Goal: Transaction & Acquisition: Purchase product/service

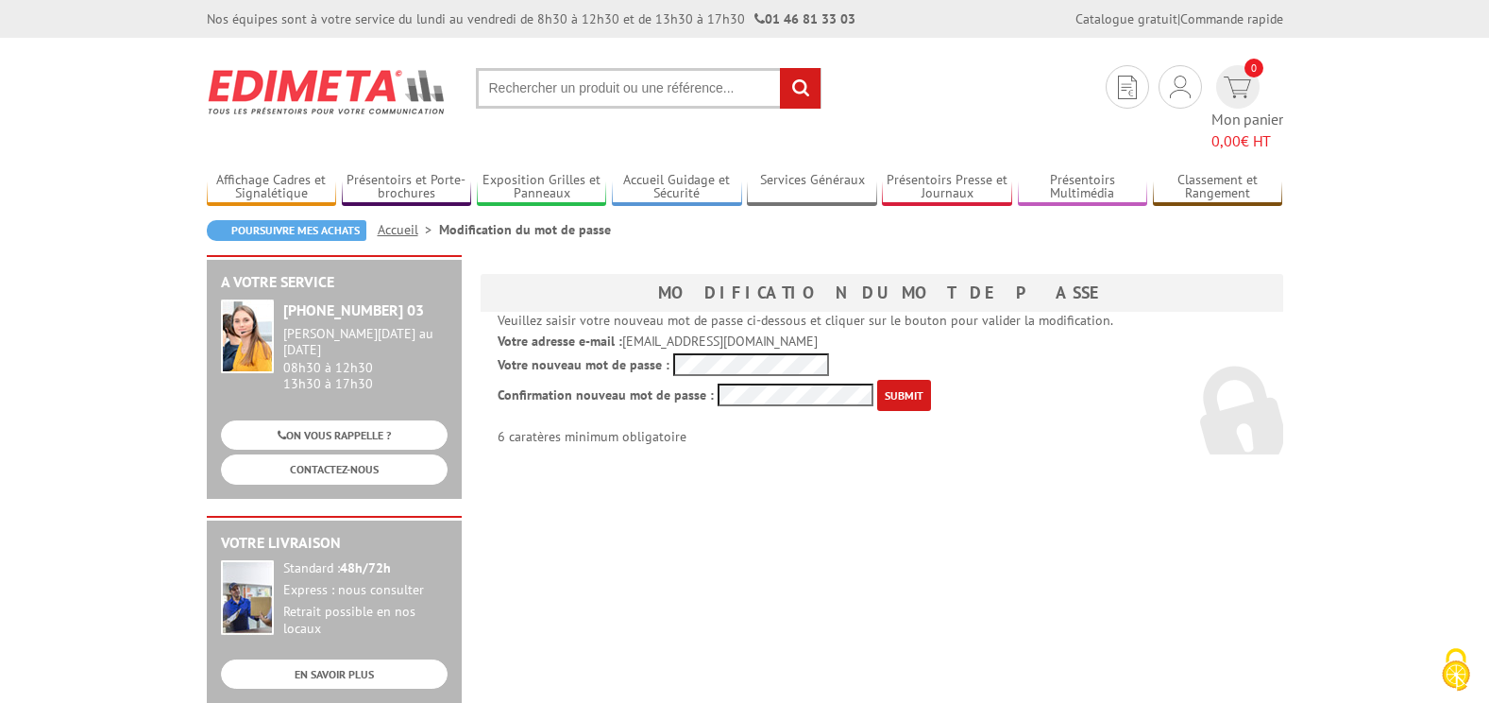
click at [895, 380] on input "submit" at bounding box center [904, 395] width 54 height 31
click at [591, 380] on p "Confirmation nouveau mot de passe : 6 caratères minimum obligatoire" at bounding box center [882, 412] width 769 height 65
click at [584, 100] on input "text" at bounding box center [649, 88] width 346 height 41
click at [590, 96] on input "text" at bounding box center [649, 88] width 346 height 41
click at [595, 92] on input "text" at bounding box center [649, 88] width 346 height 41
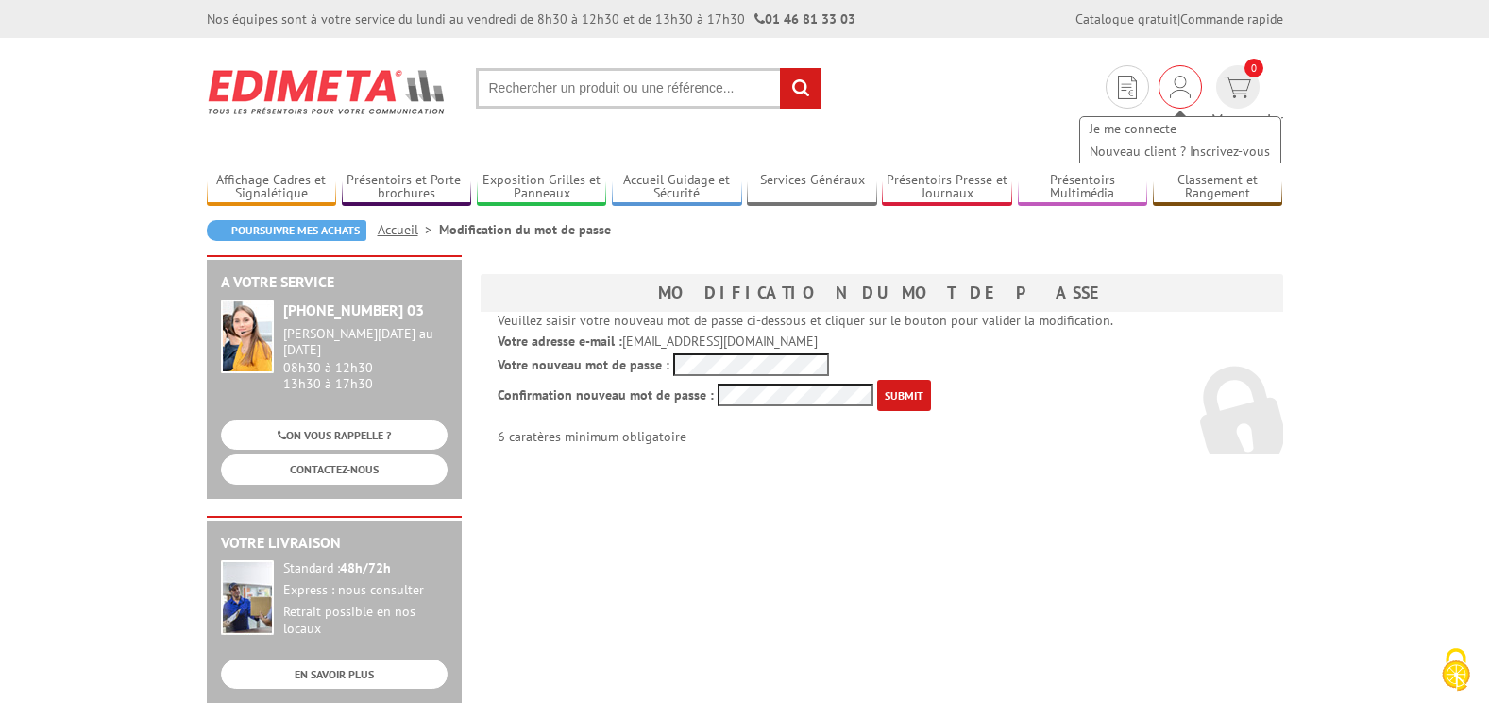
click at [1170, 82] on img at bounding box center [1180, 87] width 21 height 23
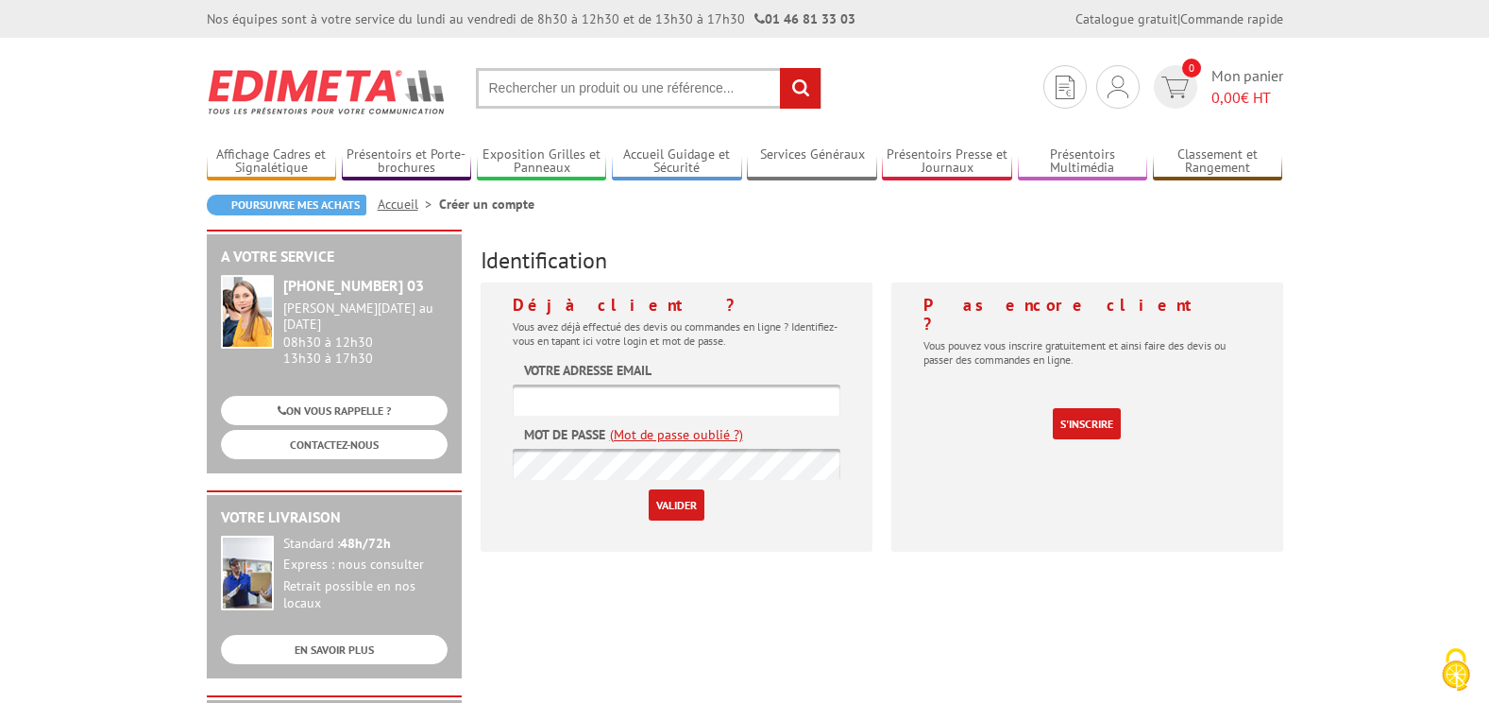
type input "accueil@julhiet-sterwen.com"
click at [967, 454] on div "Pas encore client ? Vous pouvez vous inscrire gratuitement et ainsi faire des d…" at bounding box center [1087, 416] width 392 height 269
click at [673, 493] on input "Valider" at bounding box center [677, 504] width 56 height 31
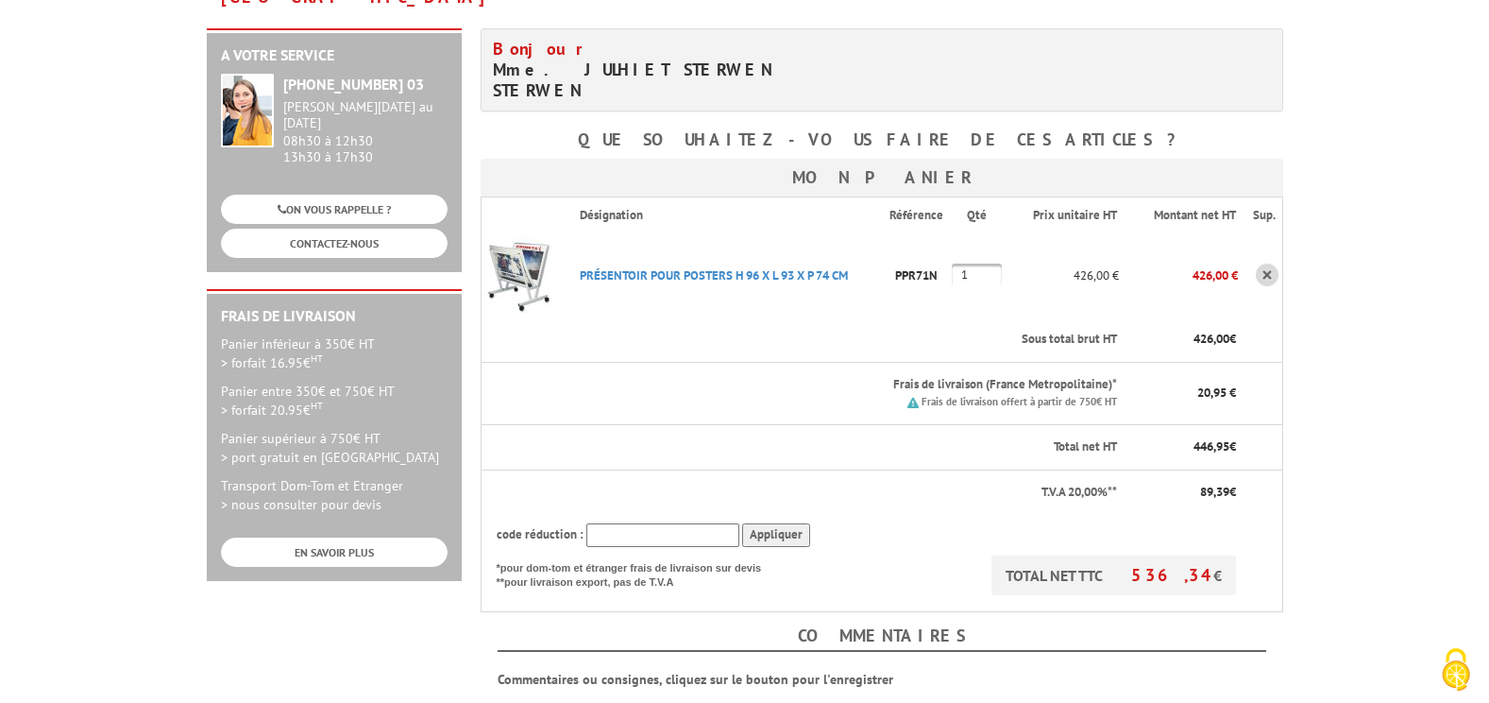
scroll to position [472, 0]
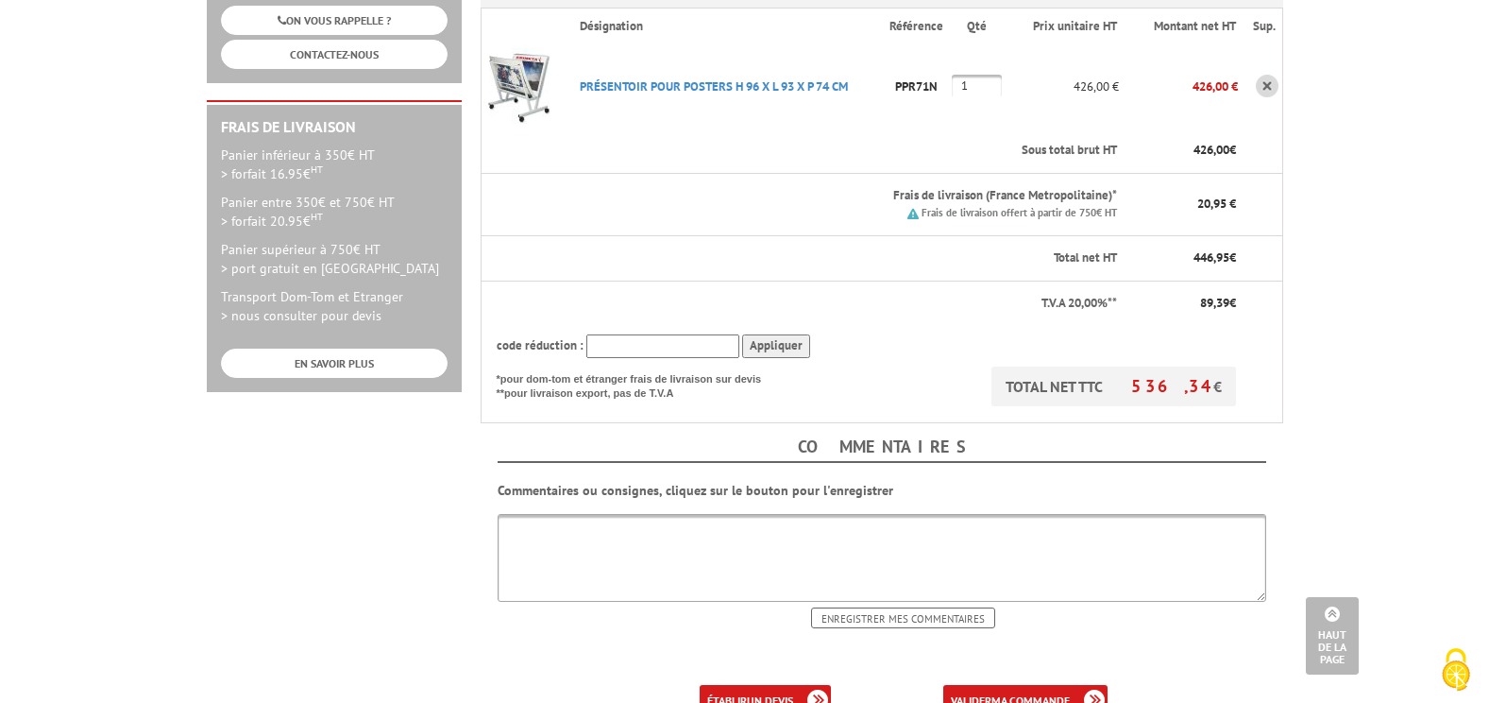
click at [1006, 693] on b "ma commande" at bounding box center [1030, 700] width 78 height 14
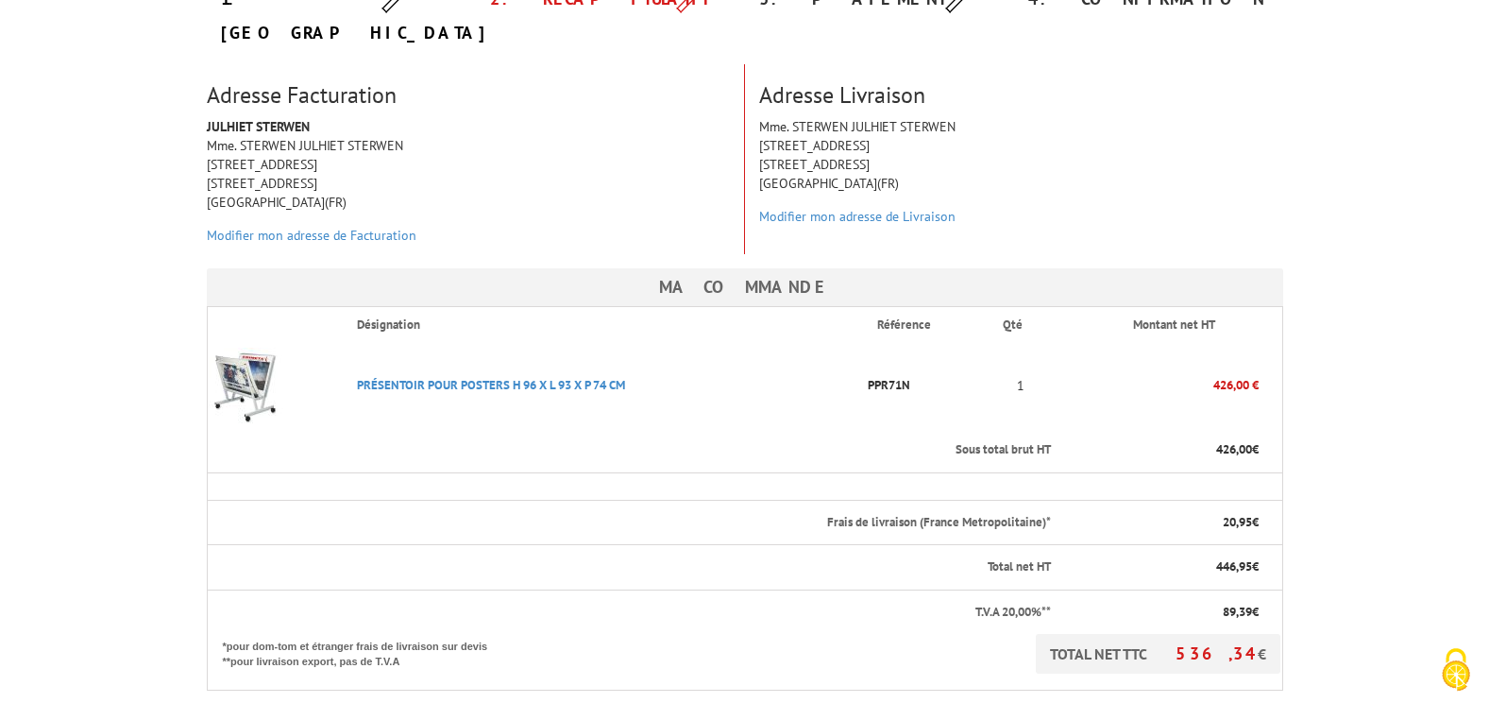
scroll to position [283, 0]
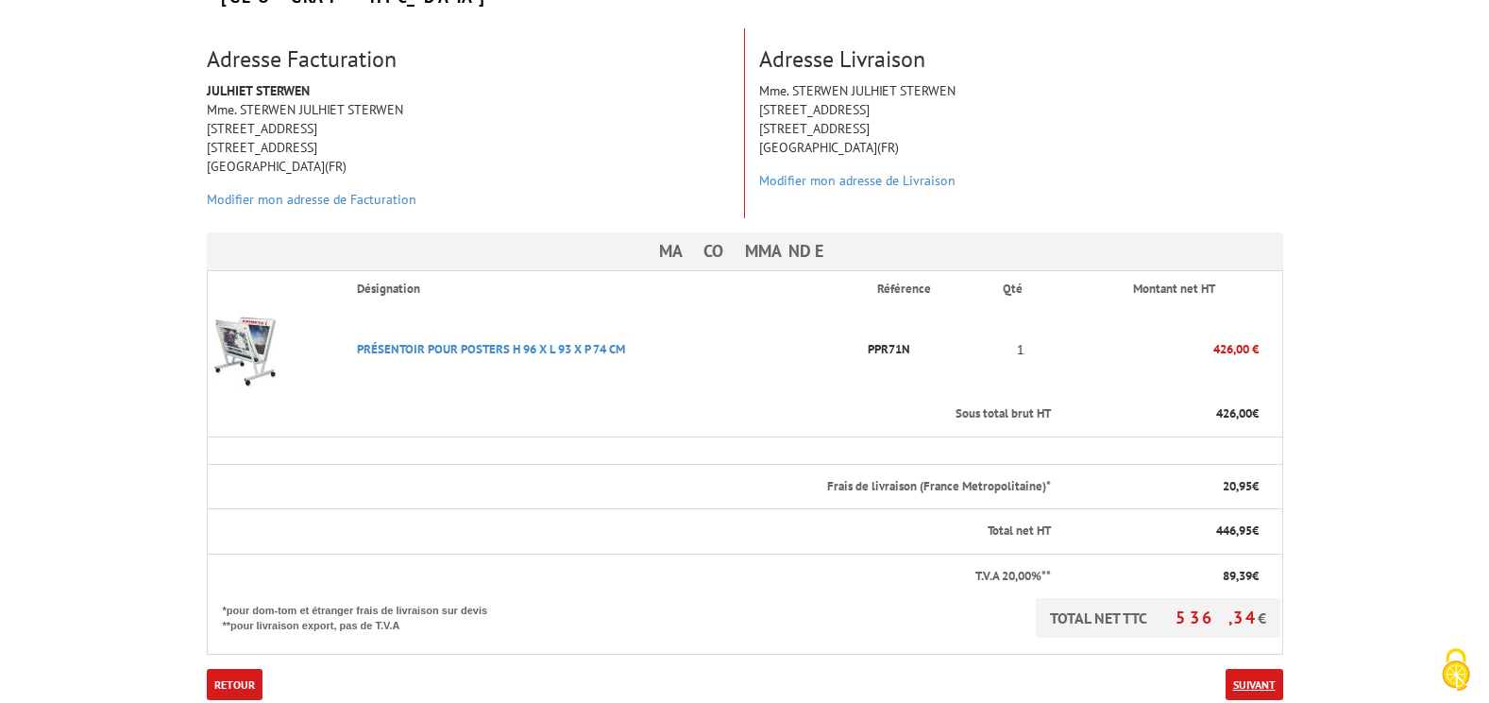
click at [1233, 669] on link "Suivant" at bounding box center [1255, 684] width 58 height 31
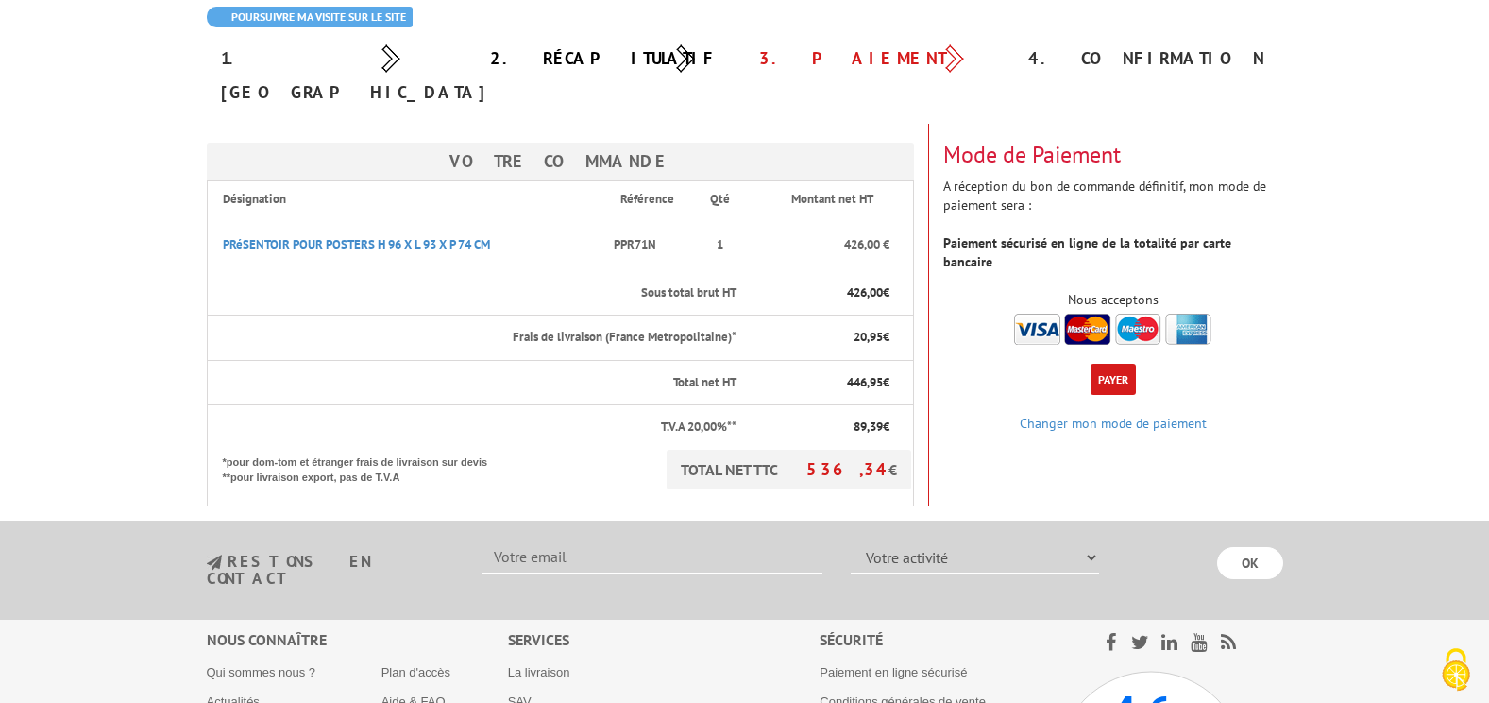
scroll to position [189, 0]
click at [1111, 363] on button "Payer" at bounding box center [1113, 378] width 45 height 31
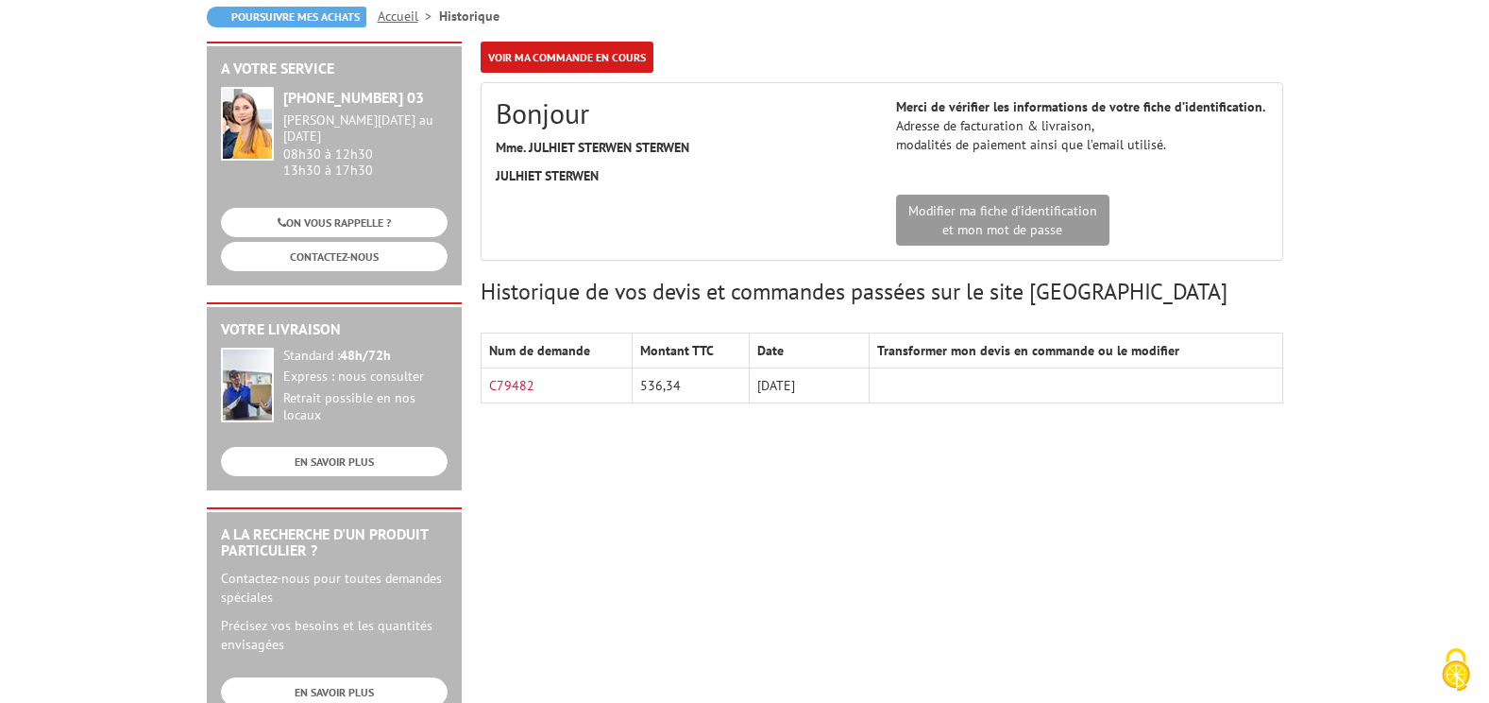
scroll to position [189, 0]
click at [1005, 221] on link "Modifier ma fiche d'identification et mon mot de passe" at bounding box center [1002, 219] width 213 height 51
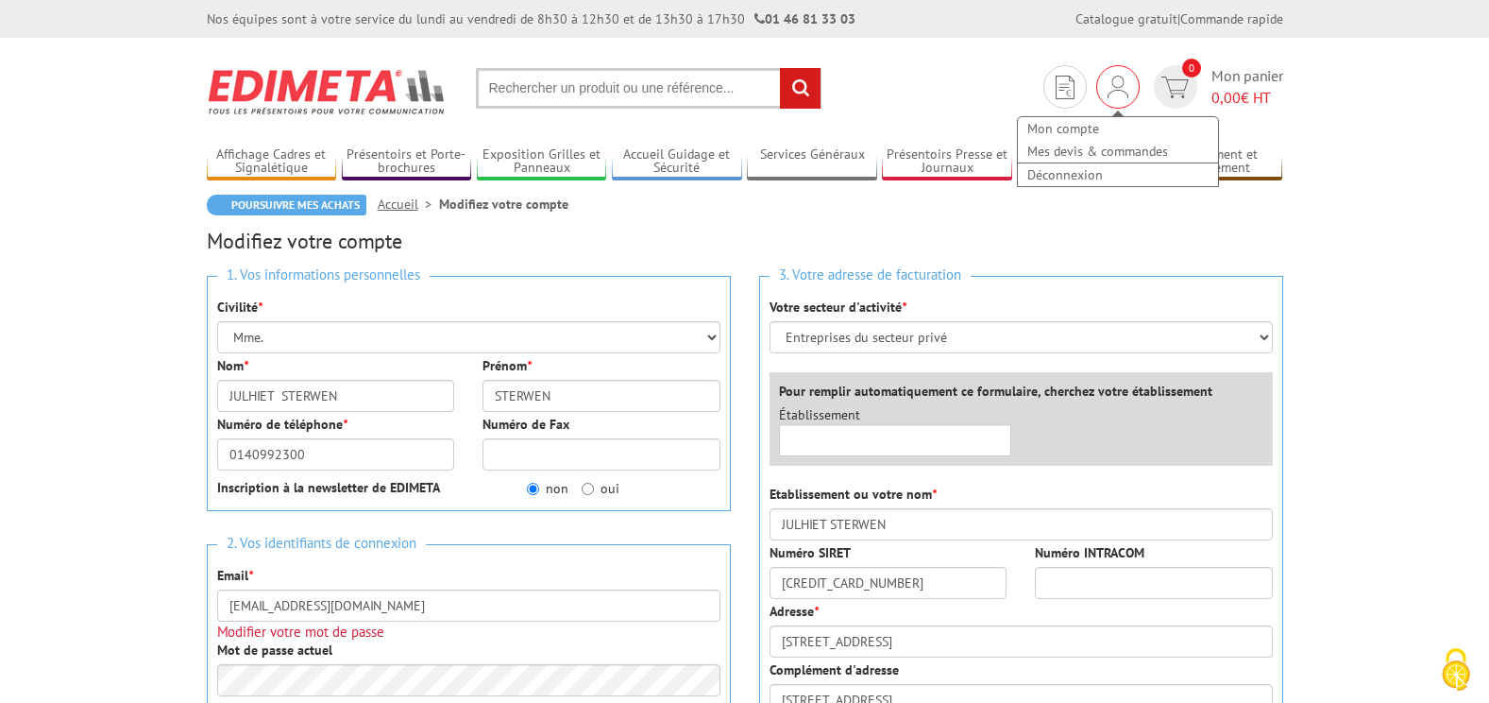
click at [1119, 88] on img at bounding box center [1118, 87] width 21 height 23
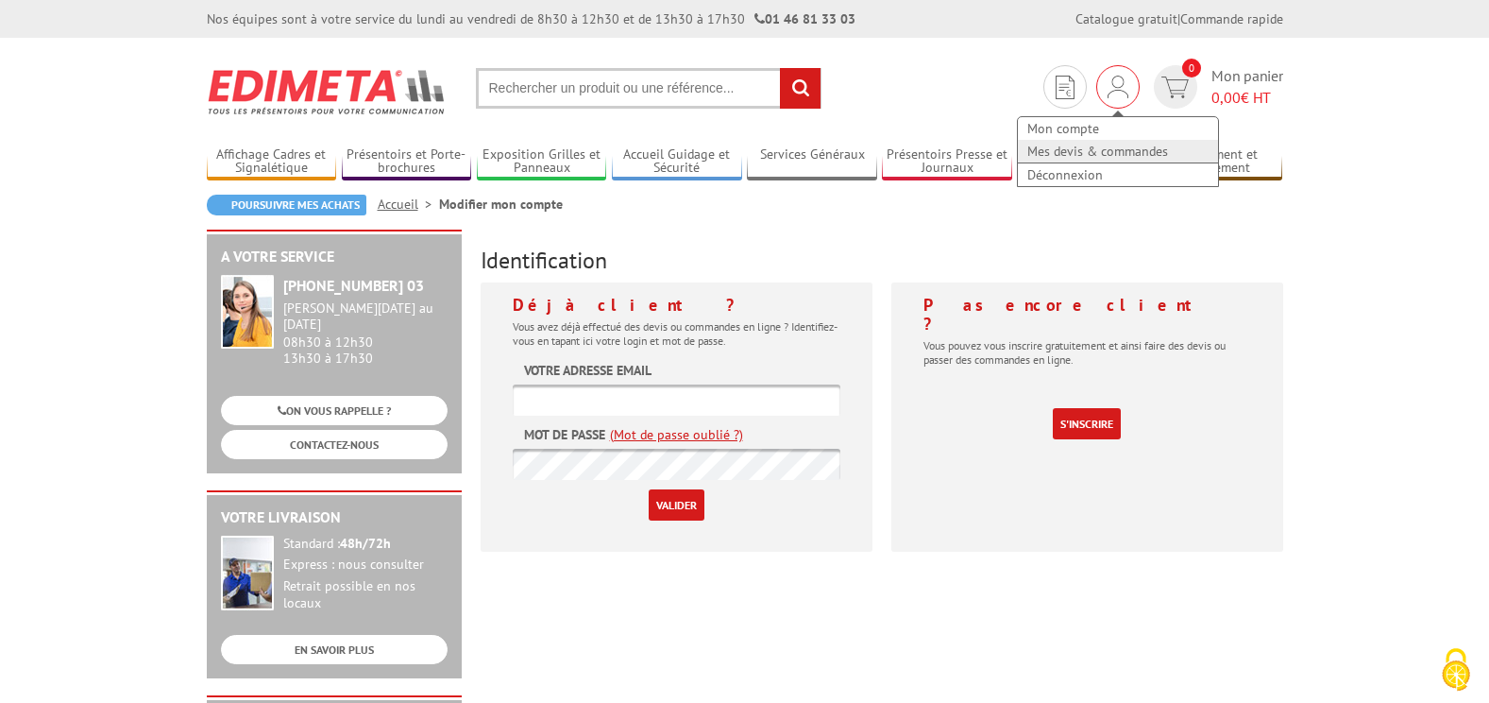
type input "[EMAIL_ADDRESS][DOMAIN_NAME]"
click at [1077, 145] on link "Mes devis & commandes" at bounding box center [1118, 151] width 200 height 23
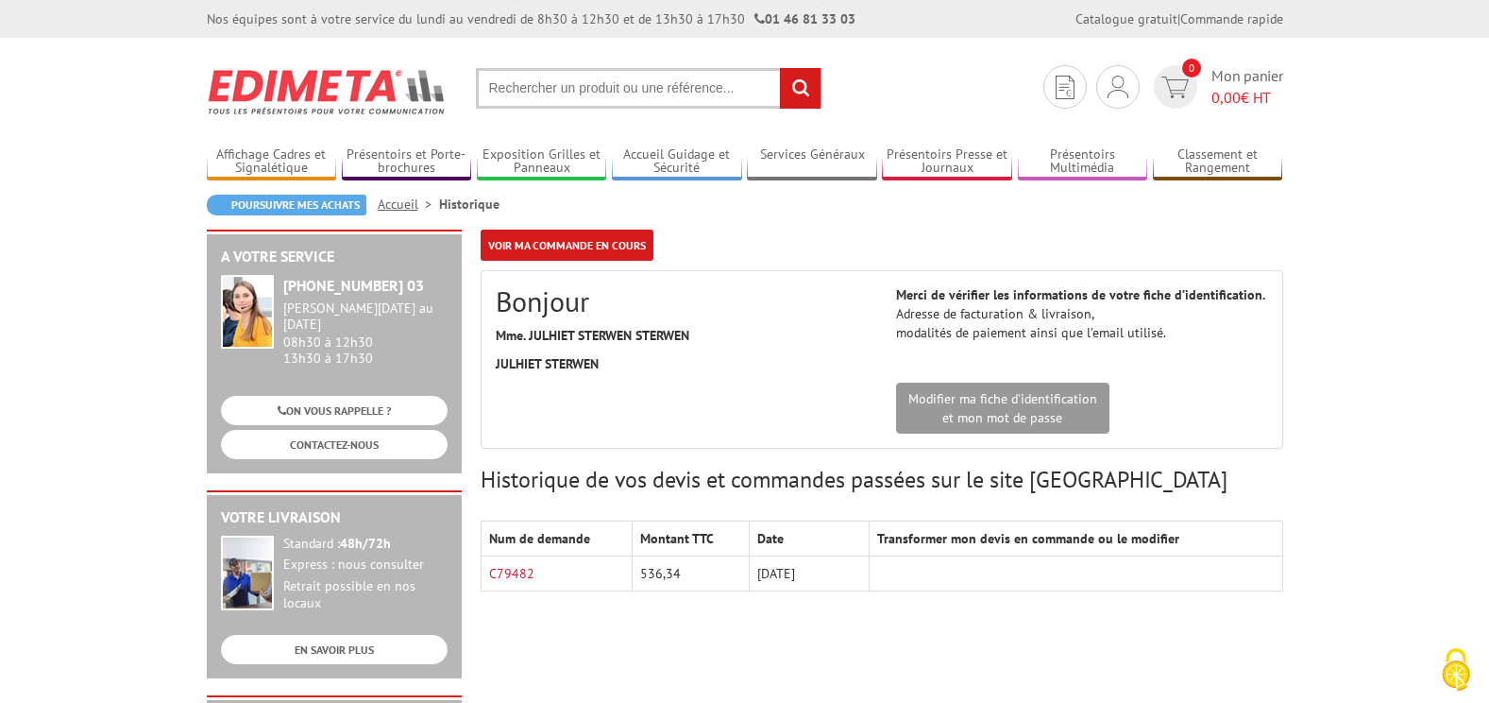
click at [791, 576] on td "[DATE]" at bounding box center [809, 573] width 120 height 35
drag, startPoint x: 945, startPoint y: 557, endPoint x: 772, endPoint y: 576, distance: 173.8
click at [945, 557] on td at bounding box center [1076, 573] width 413 height 35
click at [510, 572] on link "C79482" at bounding box center [511, 573] width 45 height 17
